Goal: Task Accomplishment & Management: Complete application form

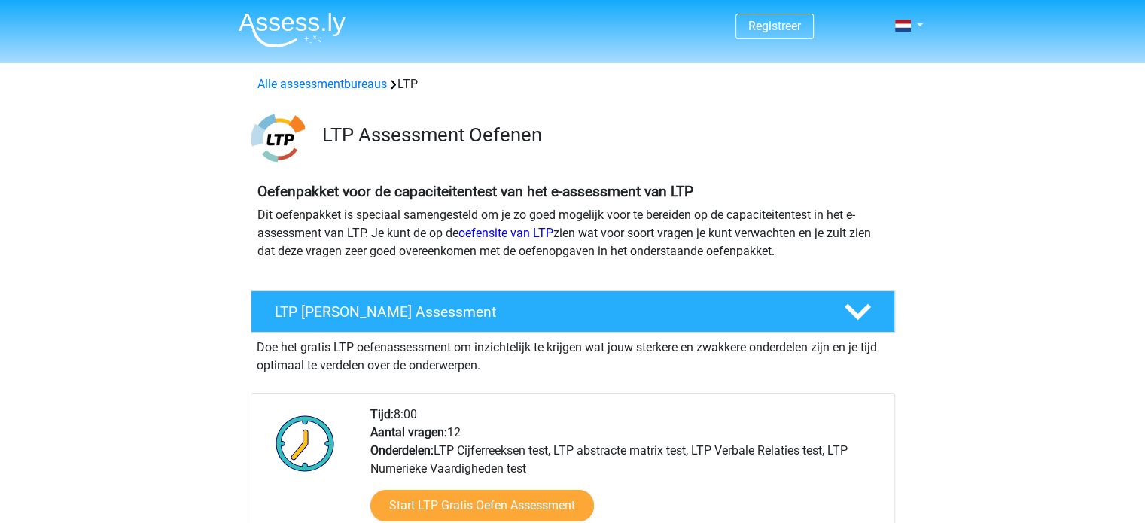
scroll to position [226, 0]
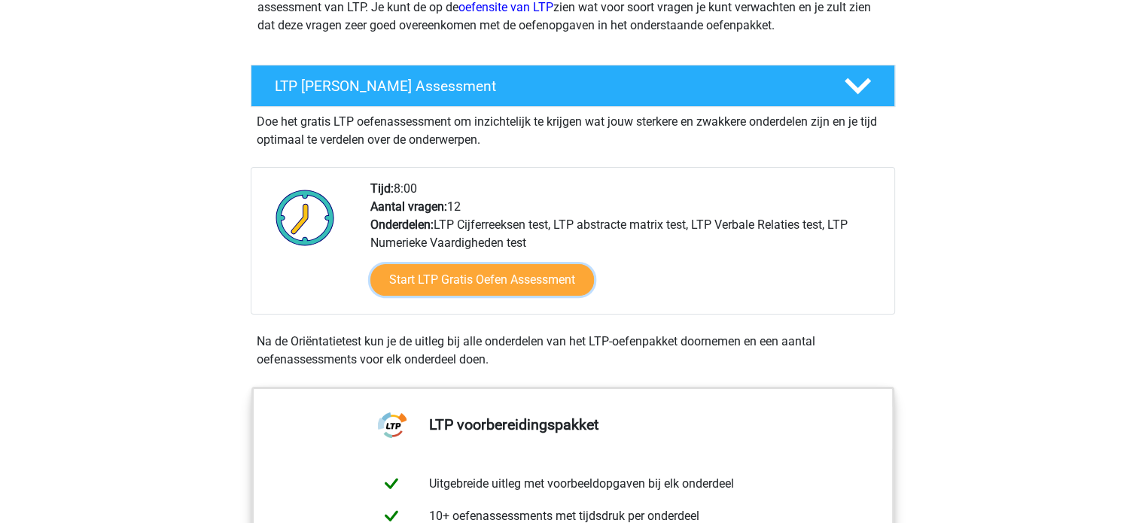
click at [407, 282] on link "Start LTP Gratis Oefen Assessment" at bounding box center [482, 280] width 224 height 32
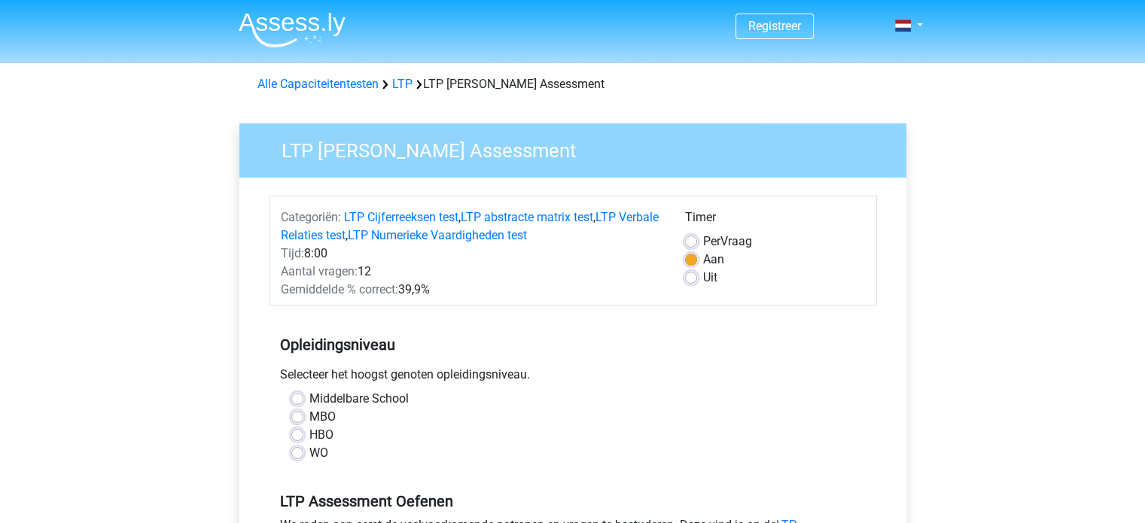
scroll to position [151, 0]
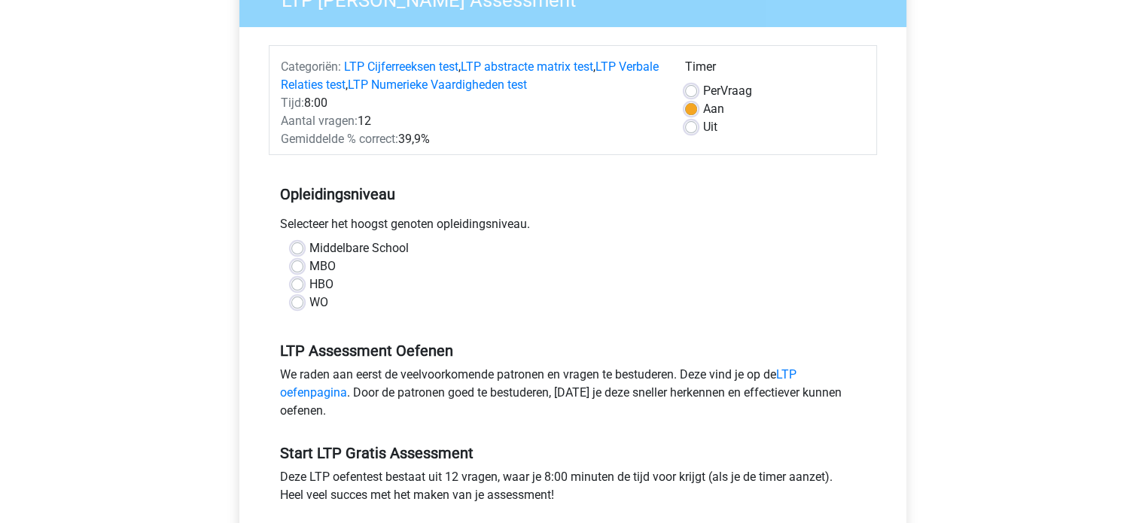
click at [309, 282] on label "HBO" at bounding box center [321, 285] width 24 height 18
click at [297, 282] on input "HBO" at bounding box center [297, 283] width 12 height 15
radio input "true"
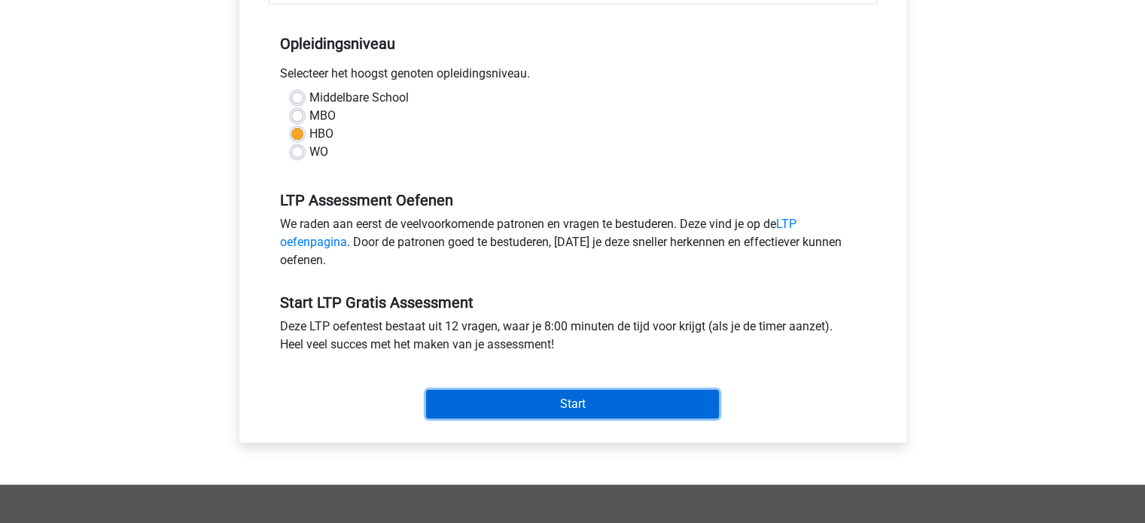
click at [562, 400] on input "Start" at bounding box center [572, 404] width 293 height 29
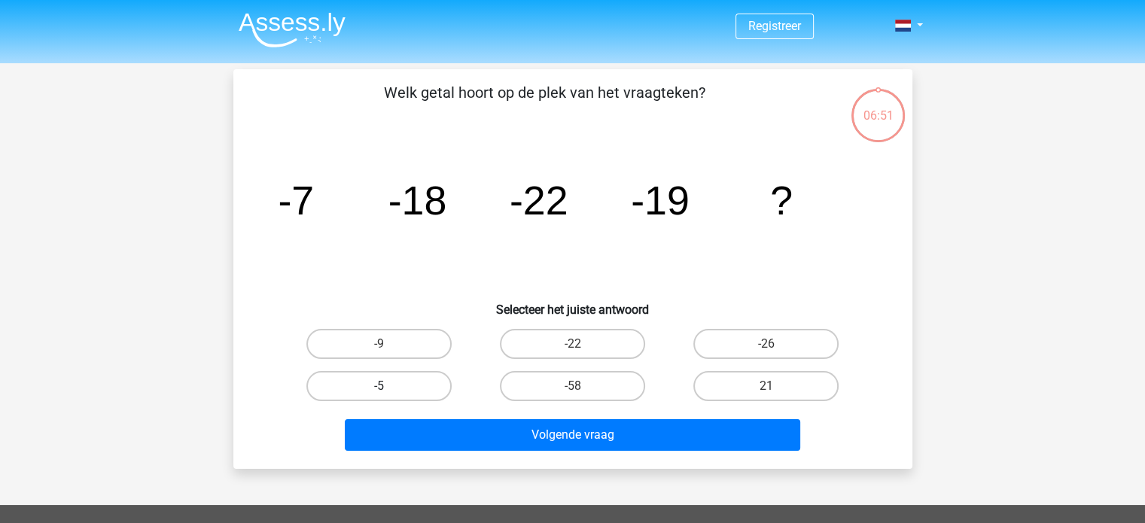
click at [399, 381] on label "-5" at bounding box center [378, 386] width 145 height 30
click at [389, 386] on input "-5" at bounding box center [384, 391] width 10 height 10
radio input "true"
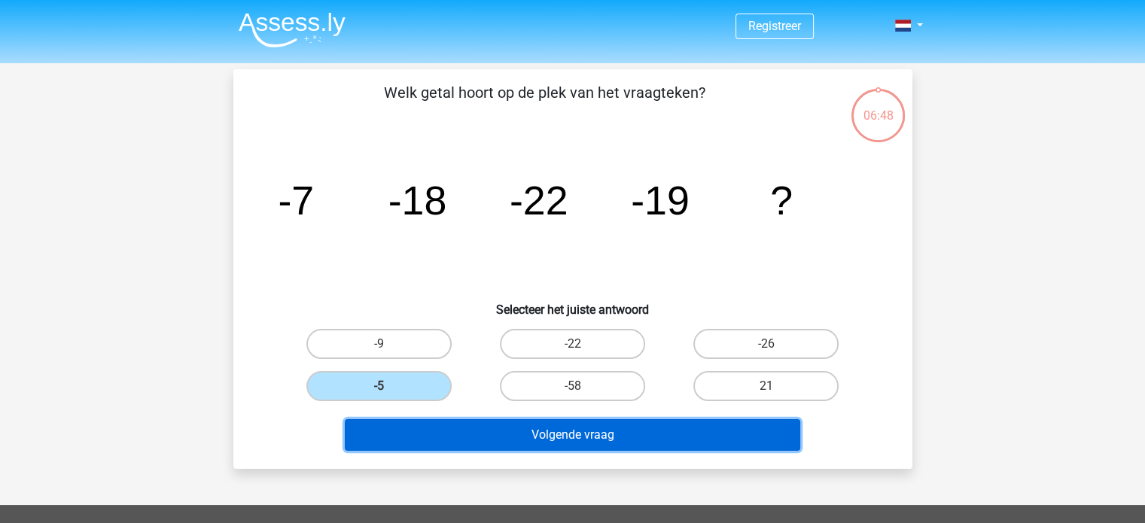
click at [550, 431] on button "Volgende vraag" at bounding box center [573, 435] width 456 height 32
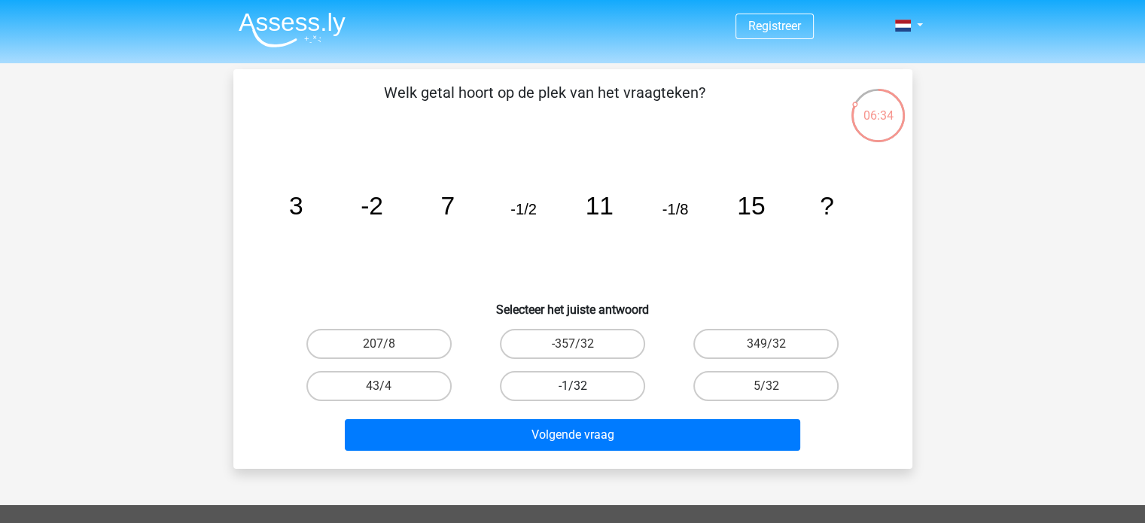
click at [569, 386] on label "-1/32" at bounding box center [572, 386] width 145 height 30
click at [572, 386] on input "-1/32" at bounding box center [577, 391] width 10 height 10
radio input "true"
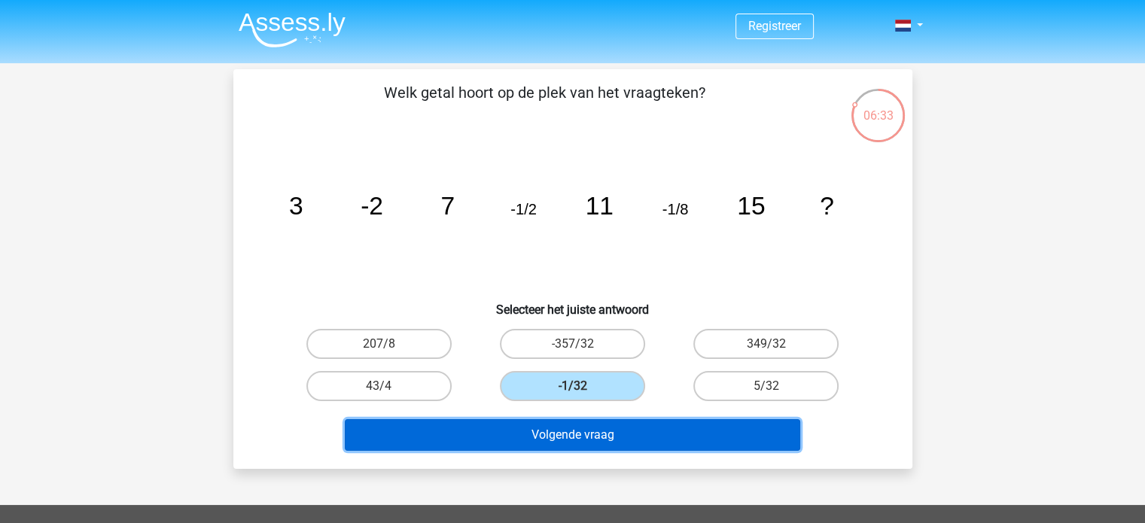
click at [584, 443] on button "Volgende vraag" at bounding box center [573, 435] width 456 height 32
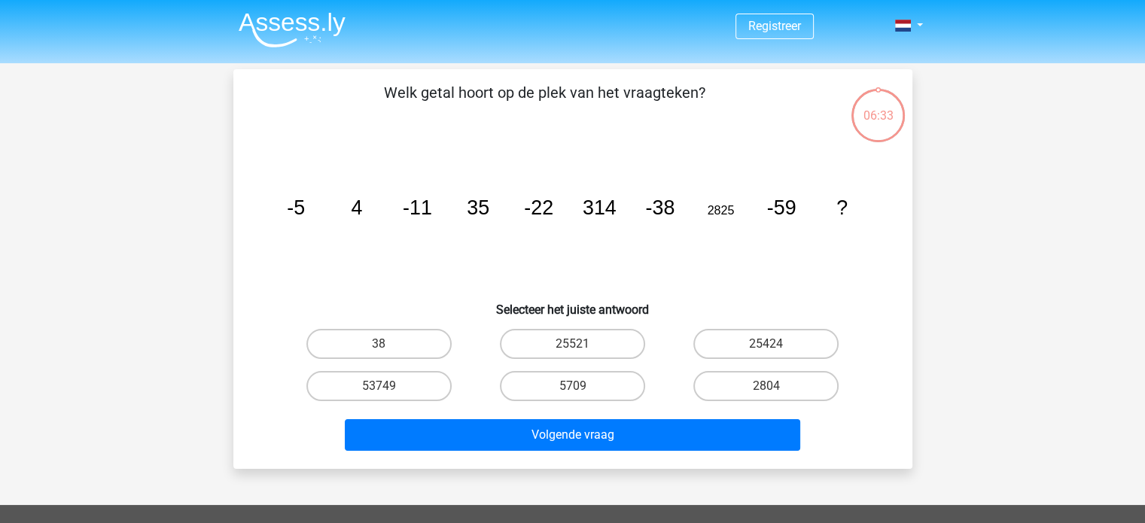
scroll to position [69, 0]
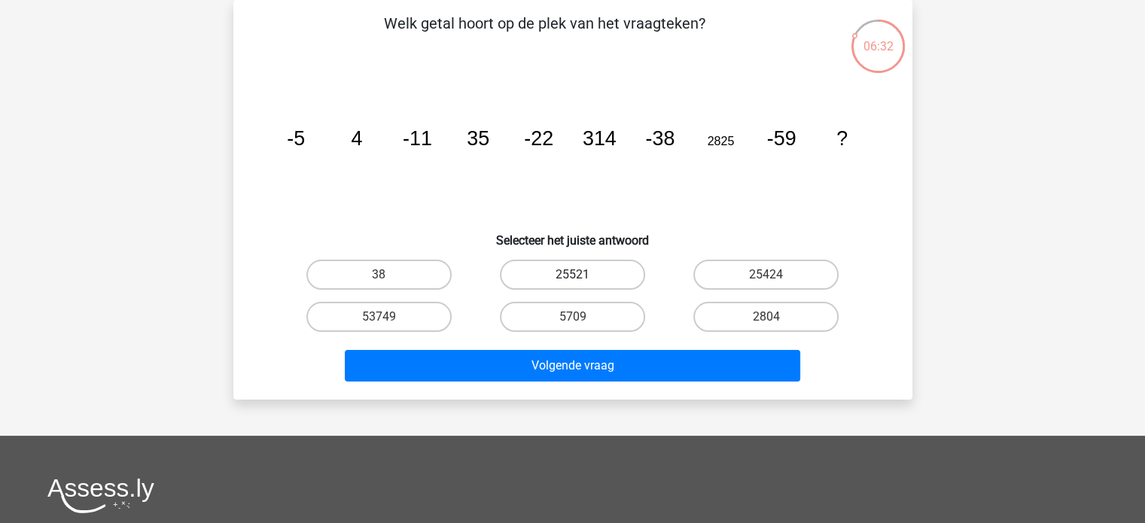
click at [572, 271] on label "25521" at bounding box center [572, 275] width 145 height 30
click at [572, 275] on input "25521" at bounding box center [577, 280] width 10 height 10
radio input "true"
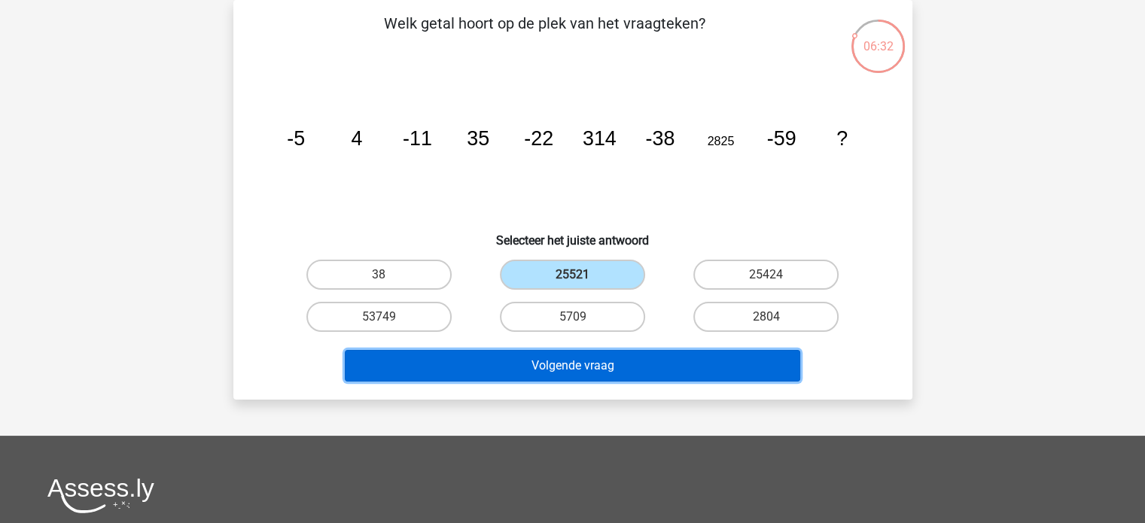
click at [576, 372] on button "Volgende vraag" at bounding box center [573, 366] width 456 height 32
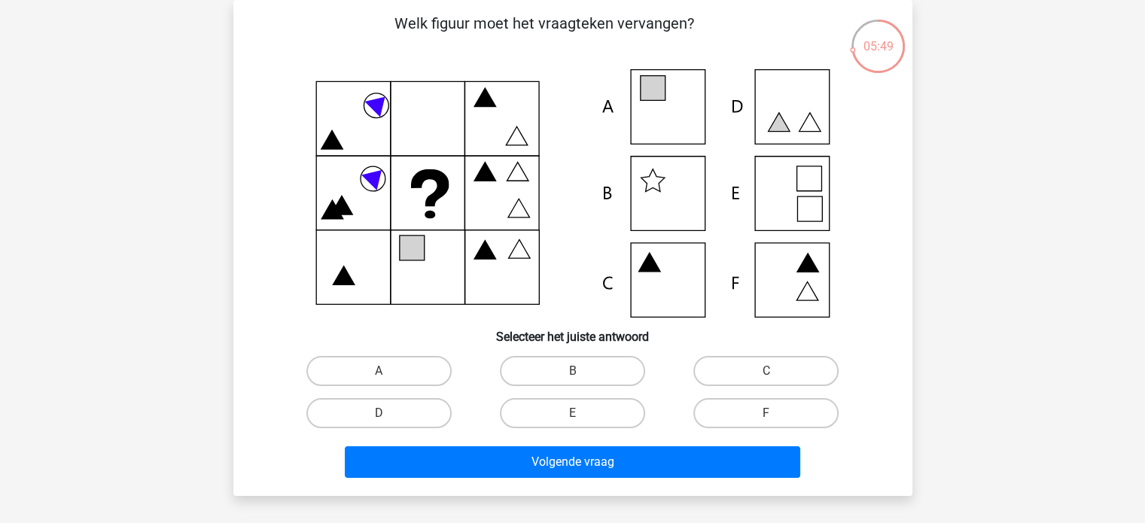
click at [673, 111] on icon at bounding box center [573, 193] width 607 height 248
click at [411, 368] on label "A" at bounding box center [378, 371] width 145 height 30
click at [389, 371] on input "A" at bounding box center [384, 376] width 10 height 10
radio input "true"
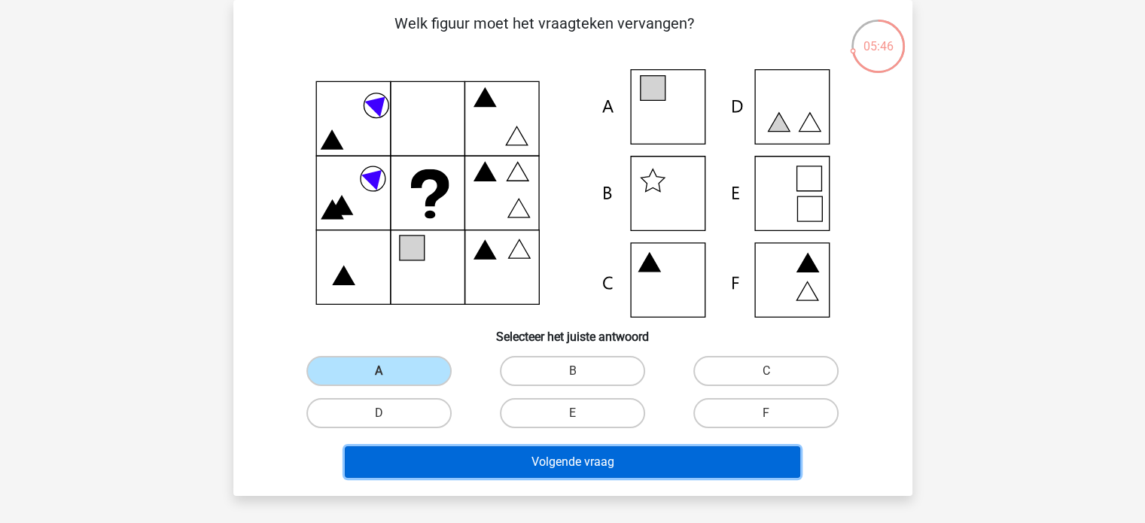
click at [565, 466] on button "Volgende vraag" at bounding box center [573, 463] width 456 height 32
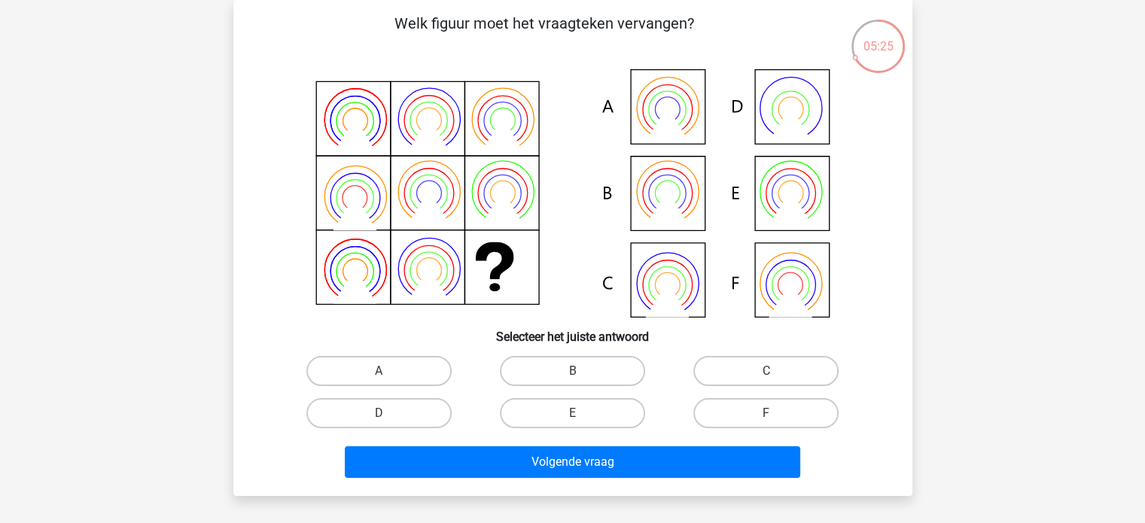
click at [674, 216] on icon at bounding box center [666, 208] width 43 height 35
click at [570, 365] on label "B" at bounding box center [572, 371] width 145 height 30
click at [572, 371] on input "B" at bounding box center [577, 376] width 10 height 10
radio input "true"
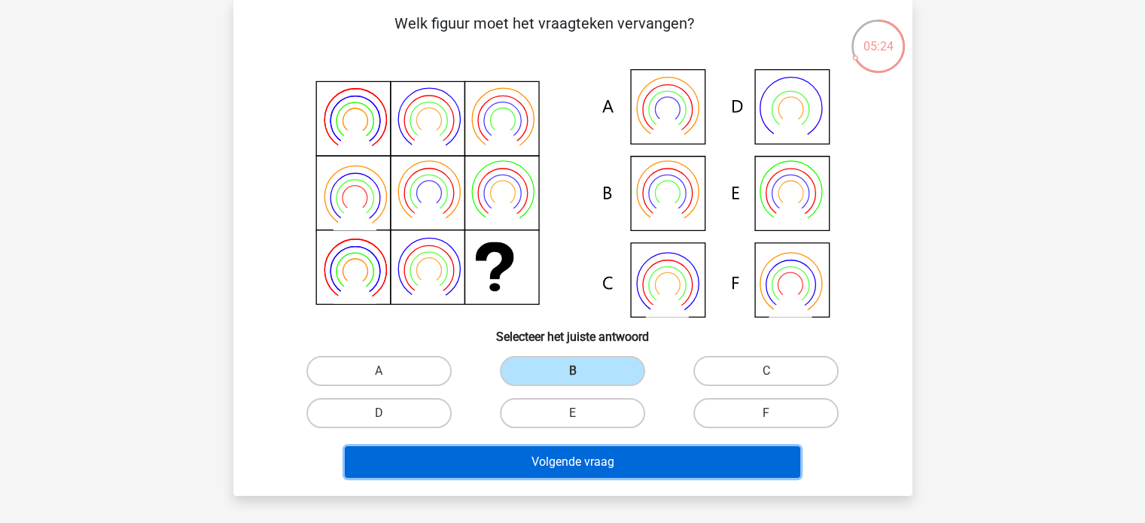
click at [593, 469] on button "Volgende vraag" at bounding box center [573, 463] width 456 height 32
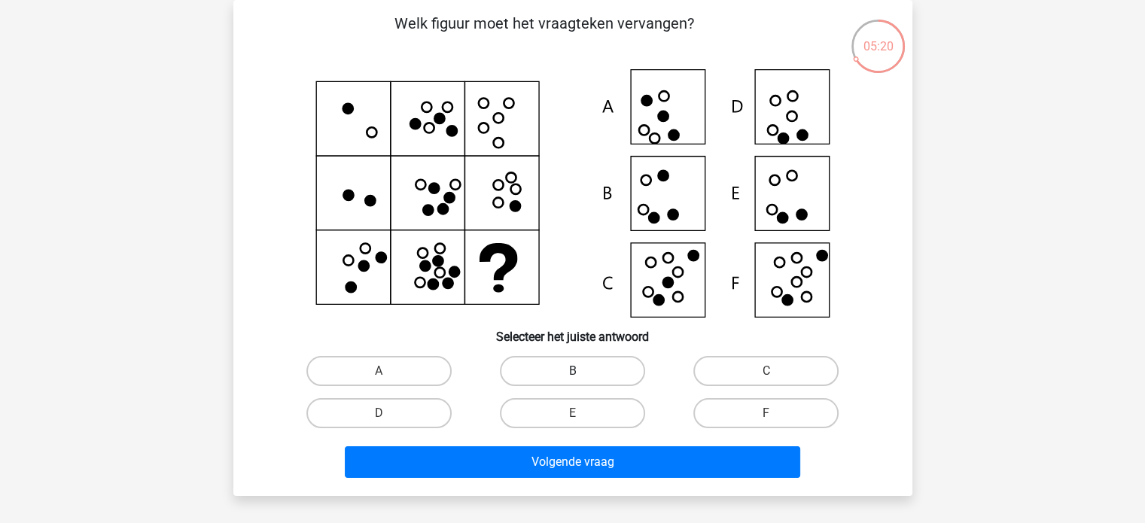
click at [575, 358] on label "B" at bounding box center [572, 371] width 145 height 30
click at [575, 371] on input "B" at bounding box center [577, 376] width 10 height 10
radio input "true"
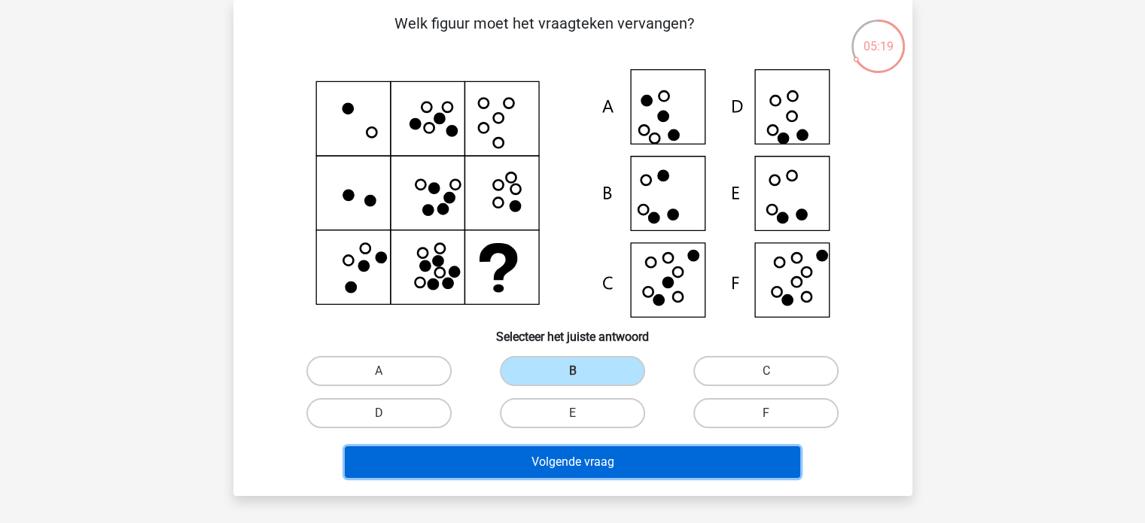
click at [583, 462] on button "Volgende vraag" at bounding box center [573, 463] width 456 height 32
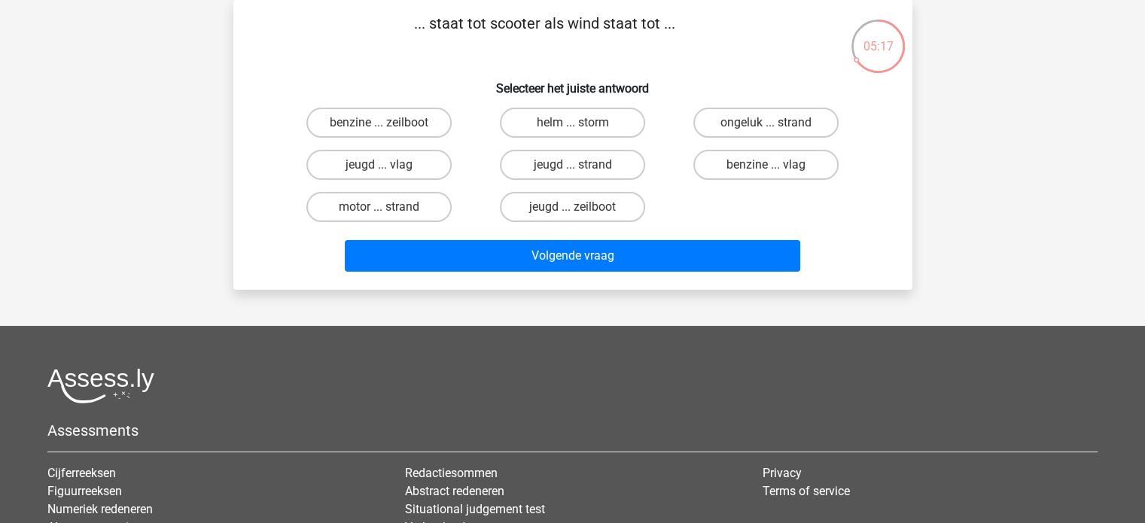
scroll to position [0, 0]
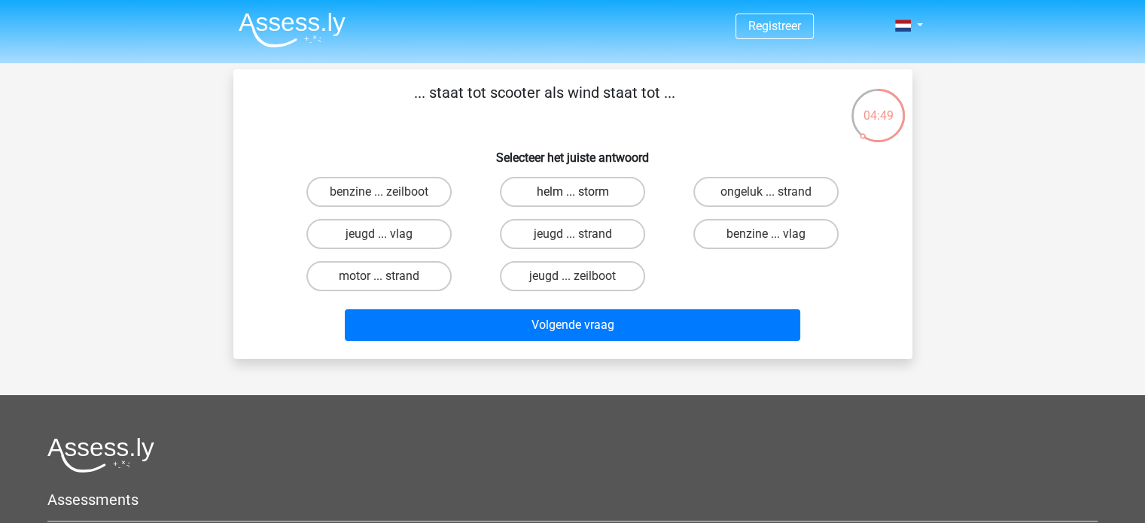
click at [550, 200] on label "helm ... storm" at bounding box center [572, 192] width 145 height 30
click at [572, 200] on input "helm ... storm" at bounding box center [577, 197] width 10 height 10
radio input "true"
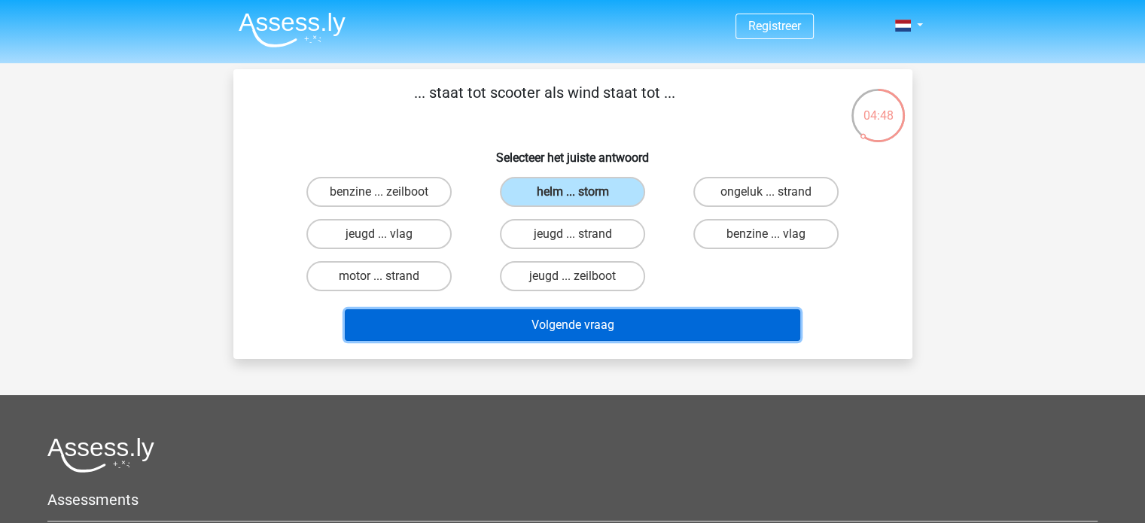
click at [590, 314] on button "Volgende vraag" at bounding box center [573, 325] width 456 height 32
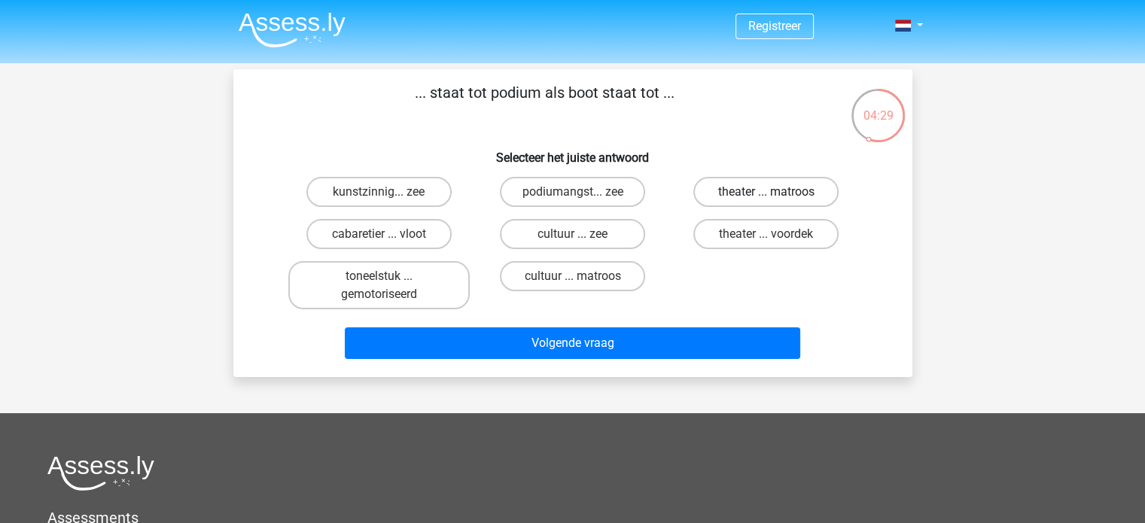
click at [757, 188] on label "theater ... matroos" at bounding box center [765, 192] width 145 height 30
click at [767, 192] on input "theater ... matroos" at bounding box center [772, 197] width 10 height 10
radio input "true"
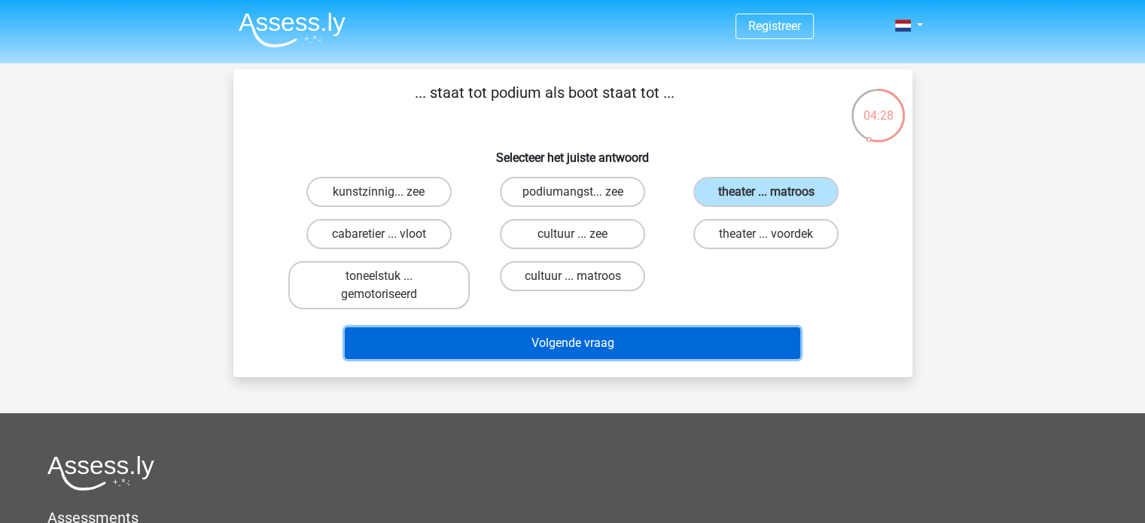
click at [599, 340] on button "Volgende vraag" at bounding box center [573, 344] width 456 height 32
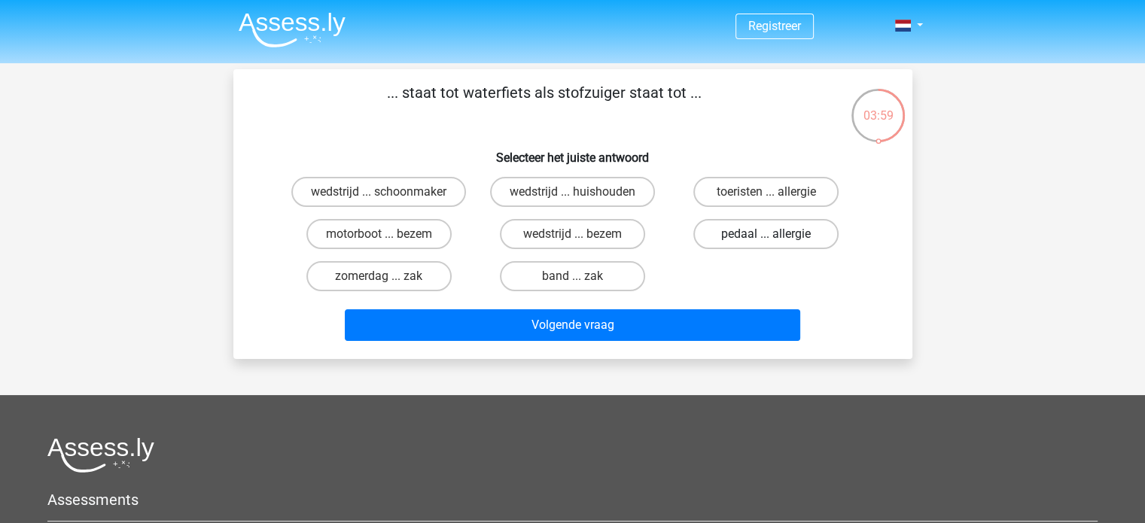
click at [738, 225] on label "pedaal ... allergie" at bounding box center [765, 234] width 145 height 30
click at [767, 234] on input "pedaal ... allergie" at bounding box center [772, 239] width 10 height 10
radio input "true"
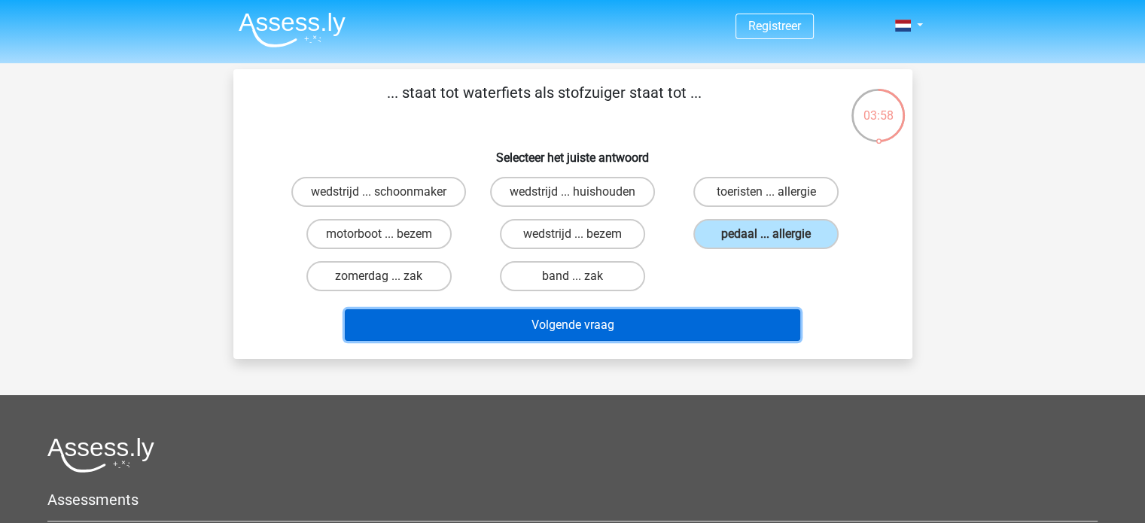
click at [594, 319] on button "Volgende vraag" at bounding box center [573, 325] width 456 height 32
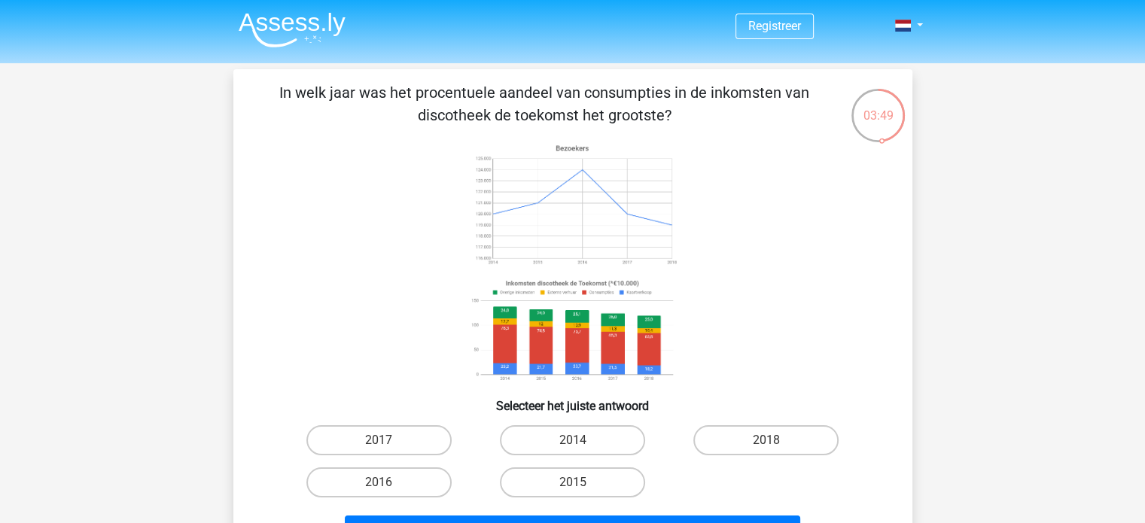
click at [620, 286] on image at bounding box center [571, 331] width 213 height 111
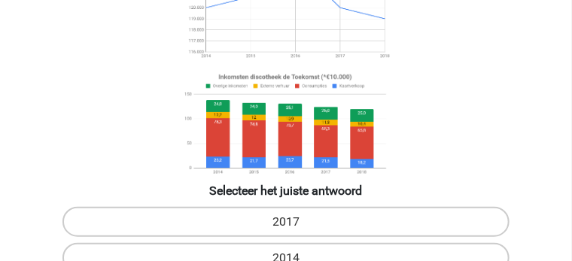
scroll to position [264, 0]
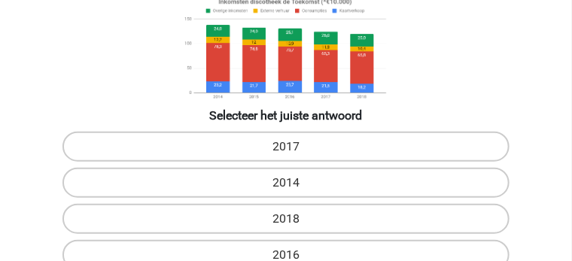
click at [292, 185] on input "2014" at bounding box center [291, 188] width 10 height 10
radio input "true"
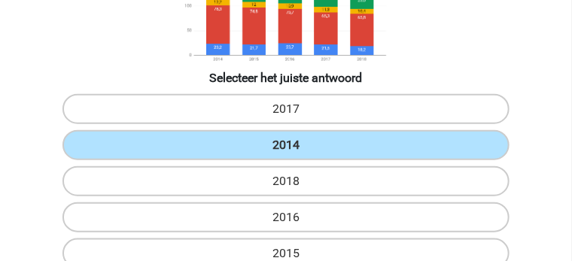
scroll to position [414, 0]
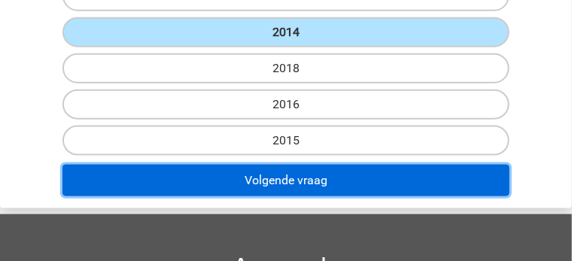
click at [298, 165] on button "Volgende vraag" at bounding box center [285, 181] width 447 height 32
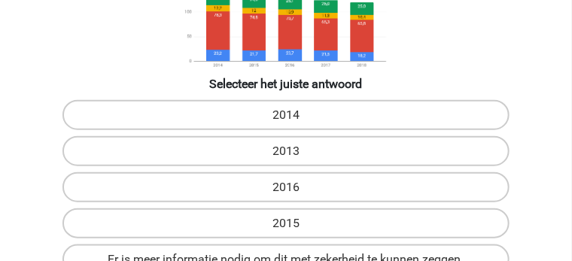
scroll to position [370, 0]
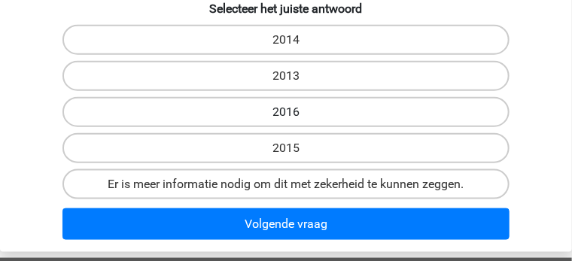
click at [437, 97] on label "2016" at bounding box center [285, 112] width 447 height 30
click at [296, 112] on input "2016" at bounding box center [291, 117] width 10 height 10
radio input "true"
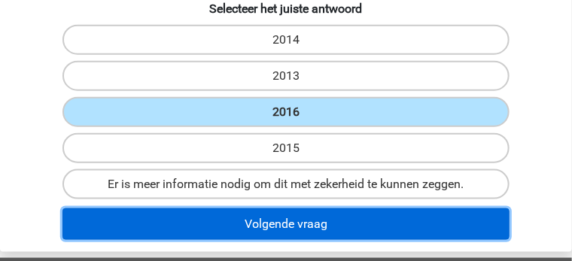
click at [319, 221] on button "Volgende vraag" at bounding box center [285, 225] width 447 height 32
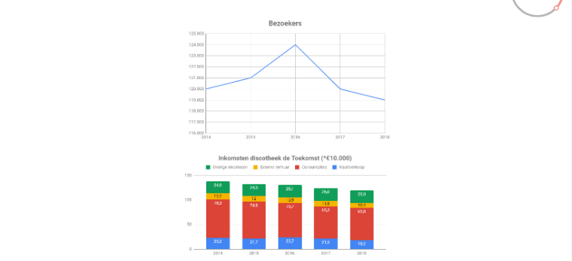
scroll to position [258, 0]
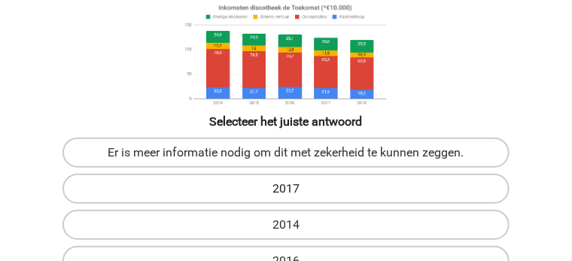
click at [304, 177] on label "2017" at bounding box center [285, 189] width 447 height 30
click at [296, 189] on input "2017" at bounding box center [291, 194] width 10 height 10
radio input "true"
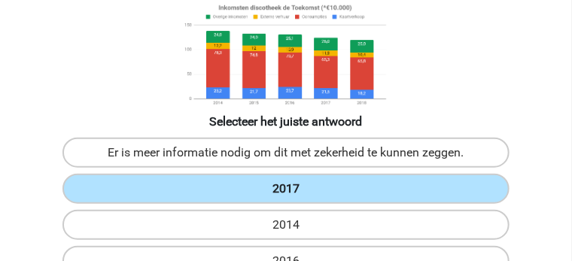
scroll to position [446, 0]
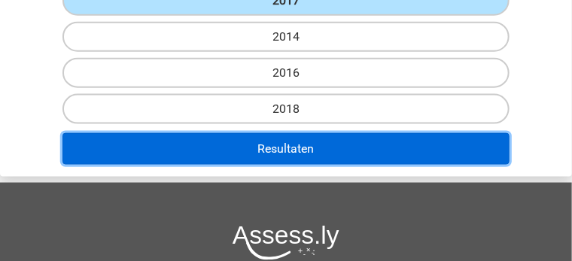
click at [246, 160] on button "Resultaten" at bounding box center [285, 149] width 447 height 32
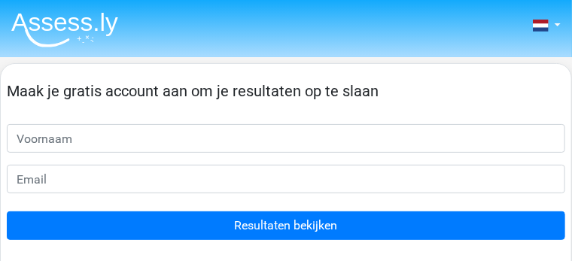
scroll to position [38, 0]
